Goal: Information Seeking & Learning: Learn about a topic

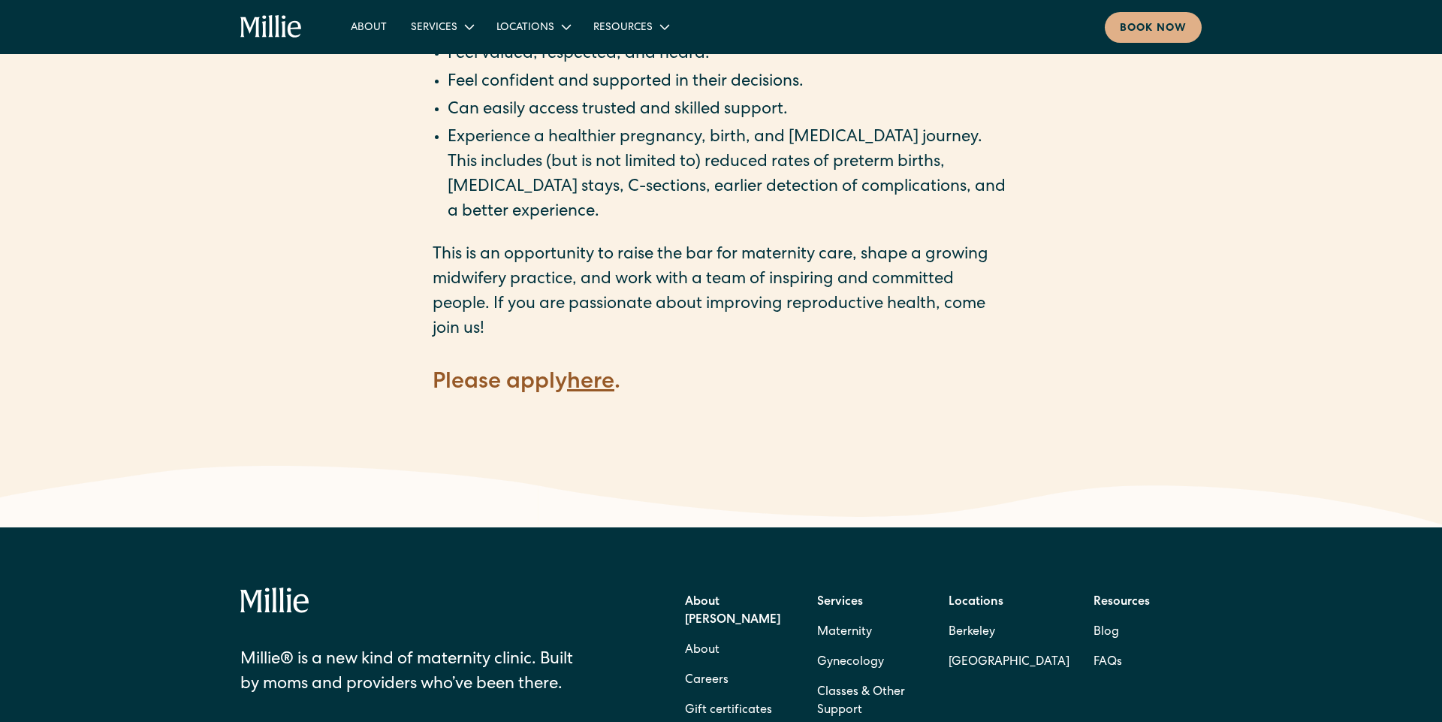
scroll to position [2065, 0]
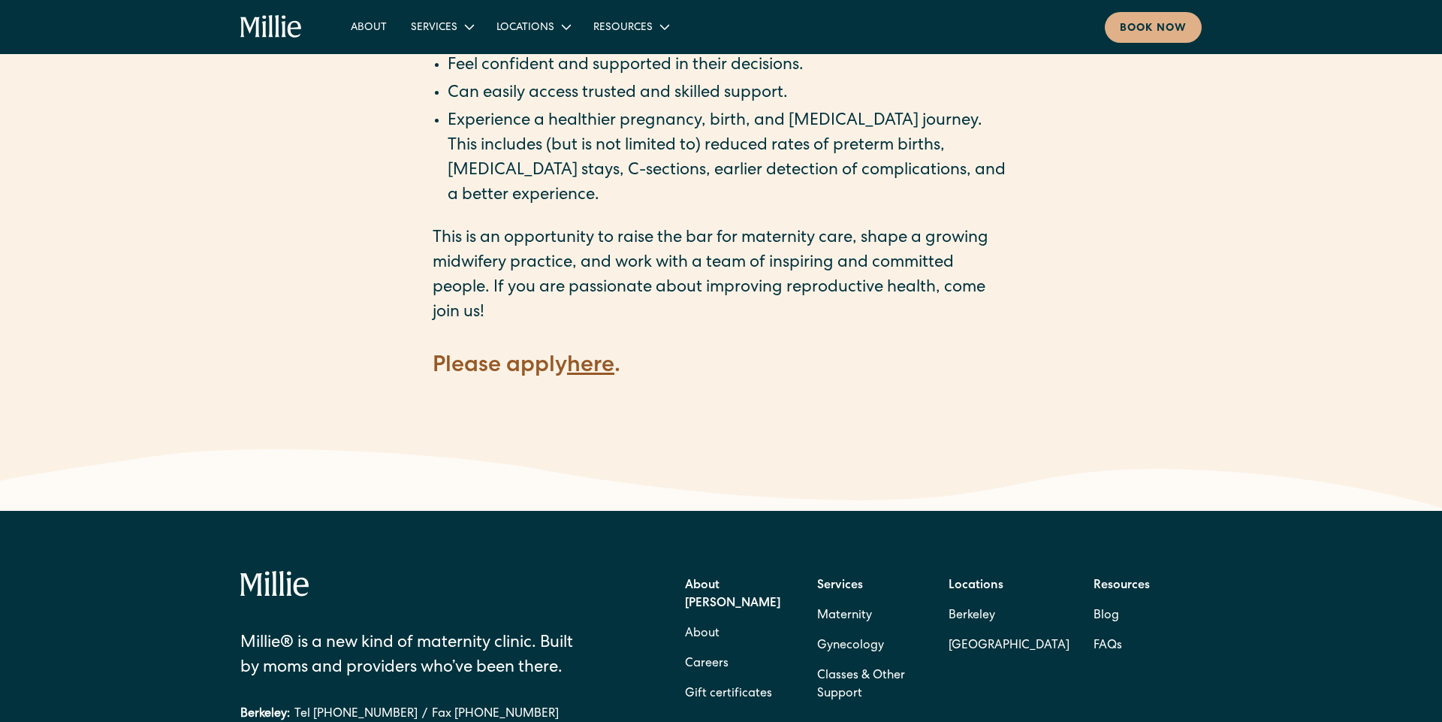
click at [600, 355] on strong "here" at bounding box center [590, 366] width 47 height 23
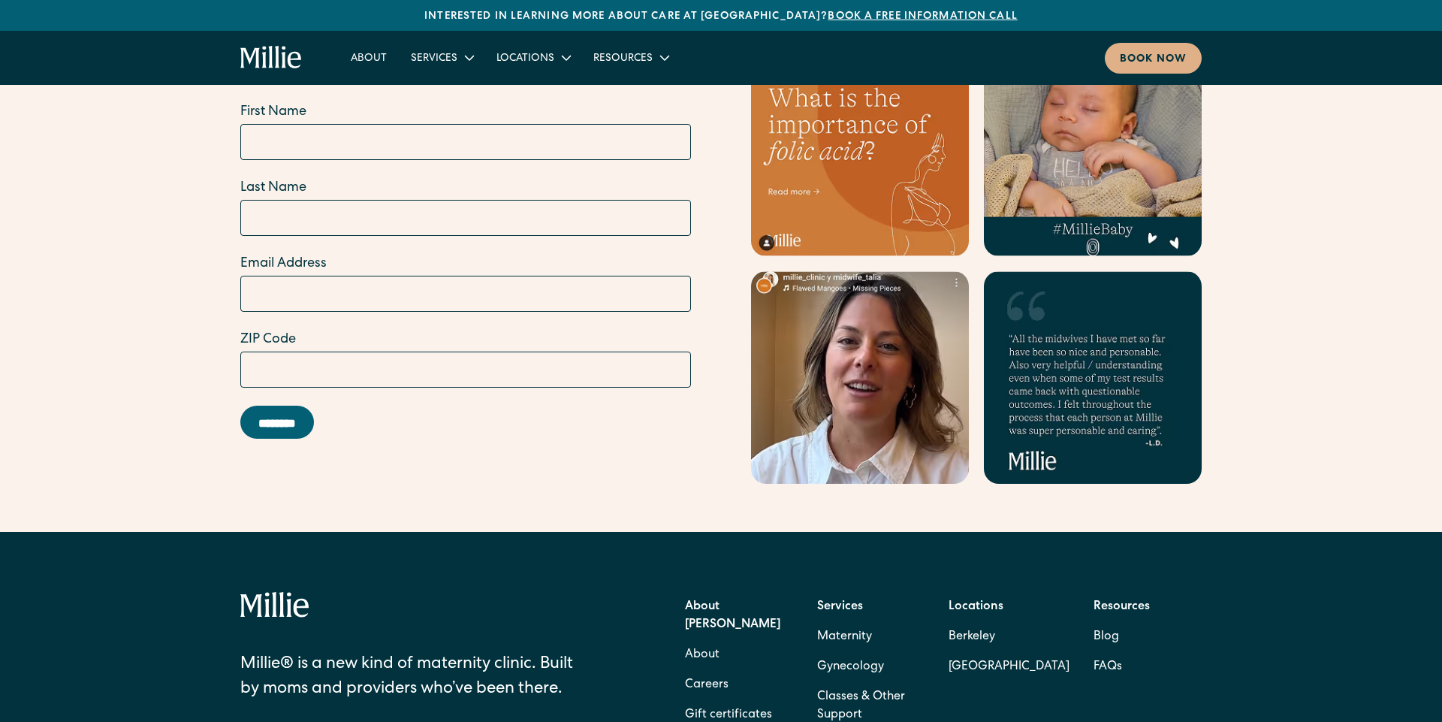
scroll to position [6147, 0]
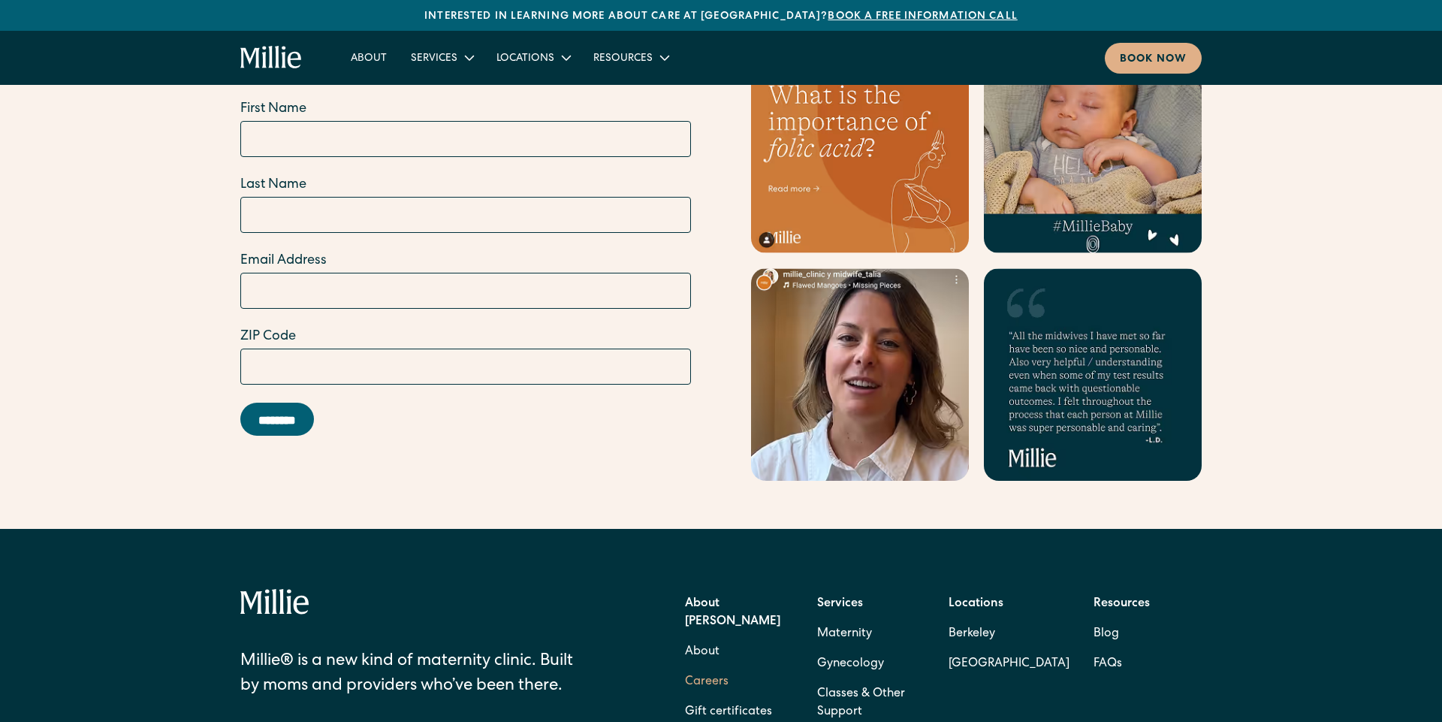
click at [698, 667] on link "Careers" at bounding box center [707, 682] width 44 height 30
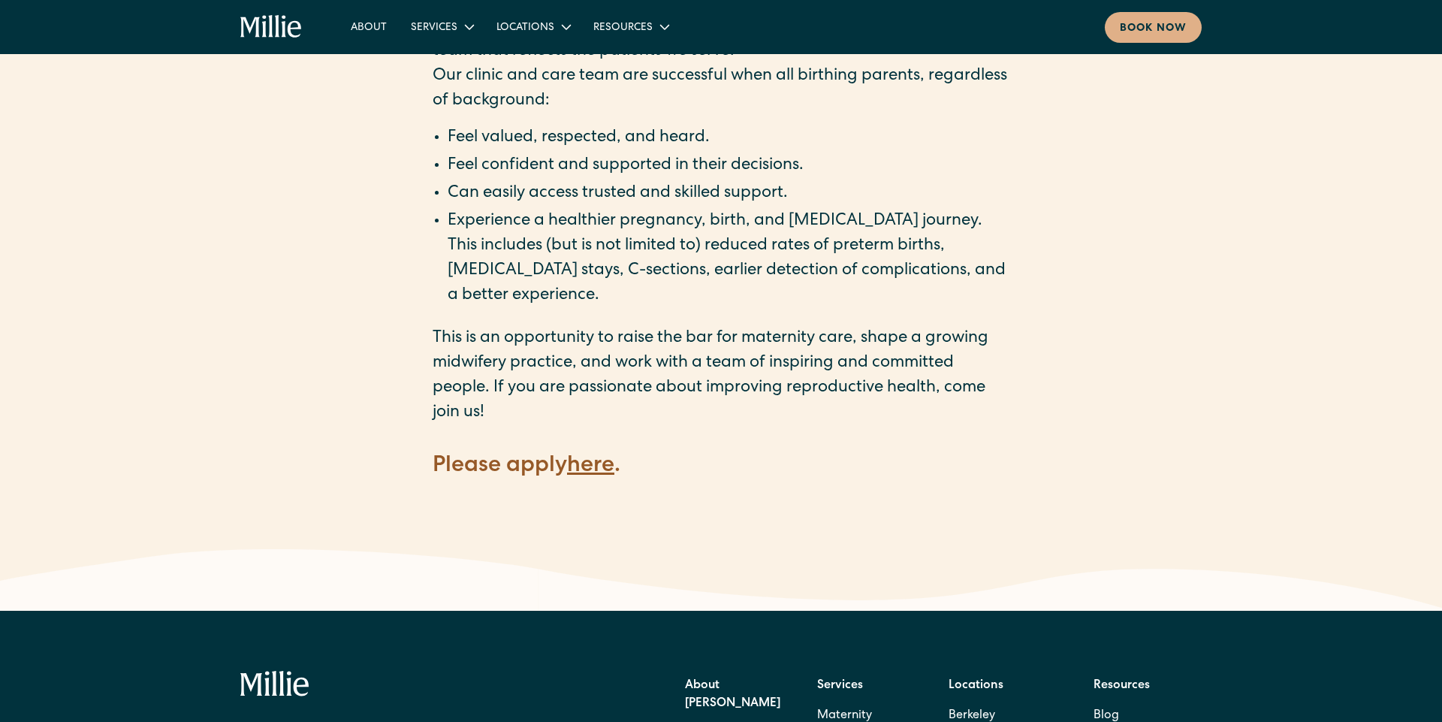
scroll to position [1966, 0]
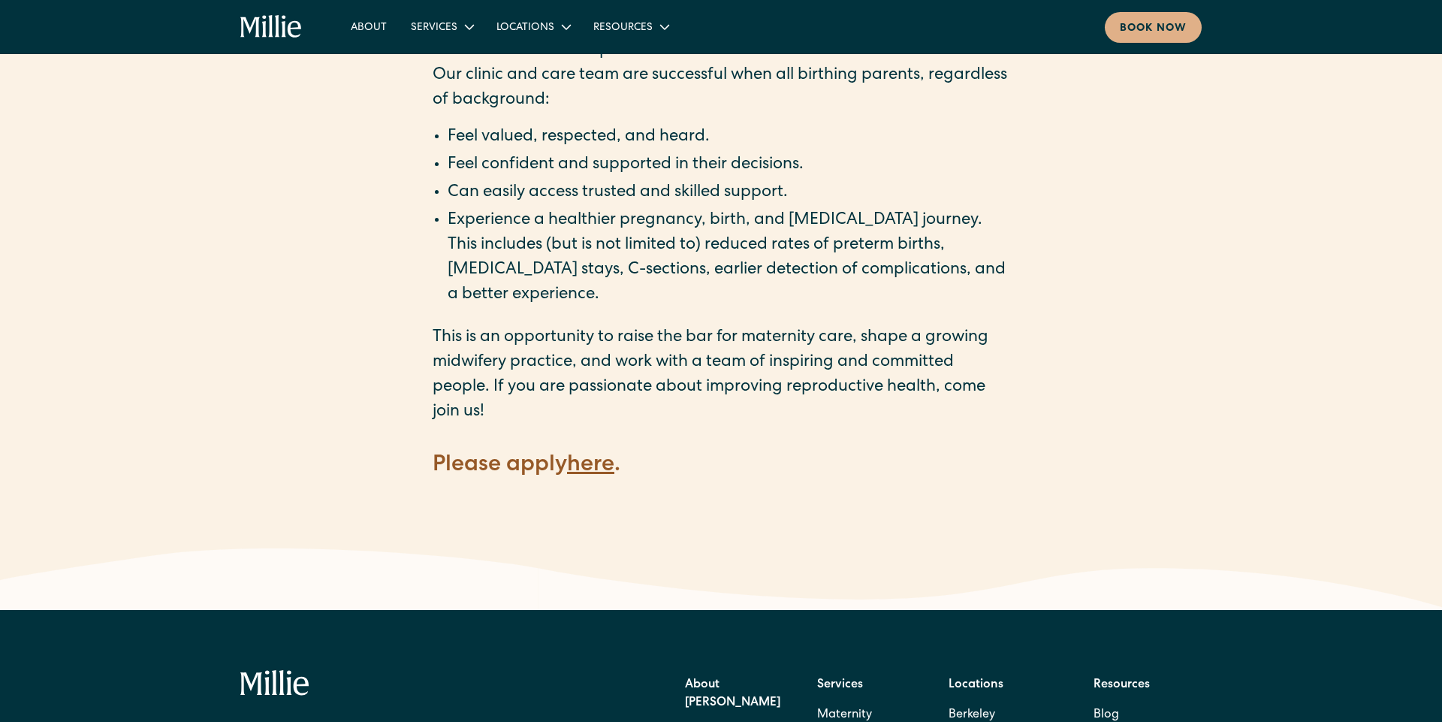
click at [586, 454] on strong "here" at bounding box center [590, 465] width 47 height 23
